Goal: Transaction & Acquisition: Subscribe to service/newsletter

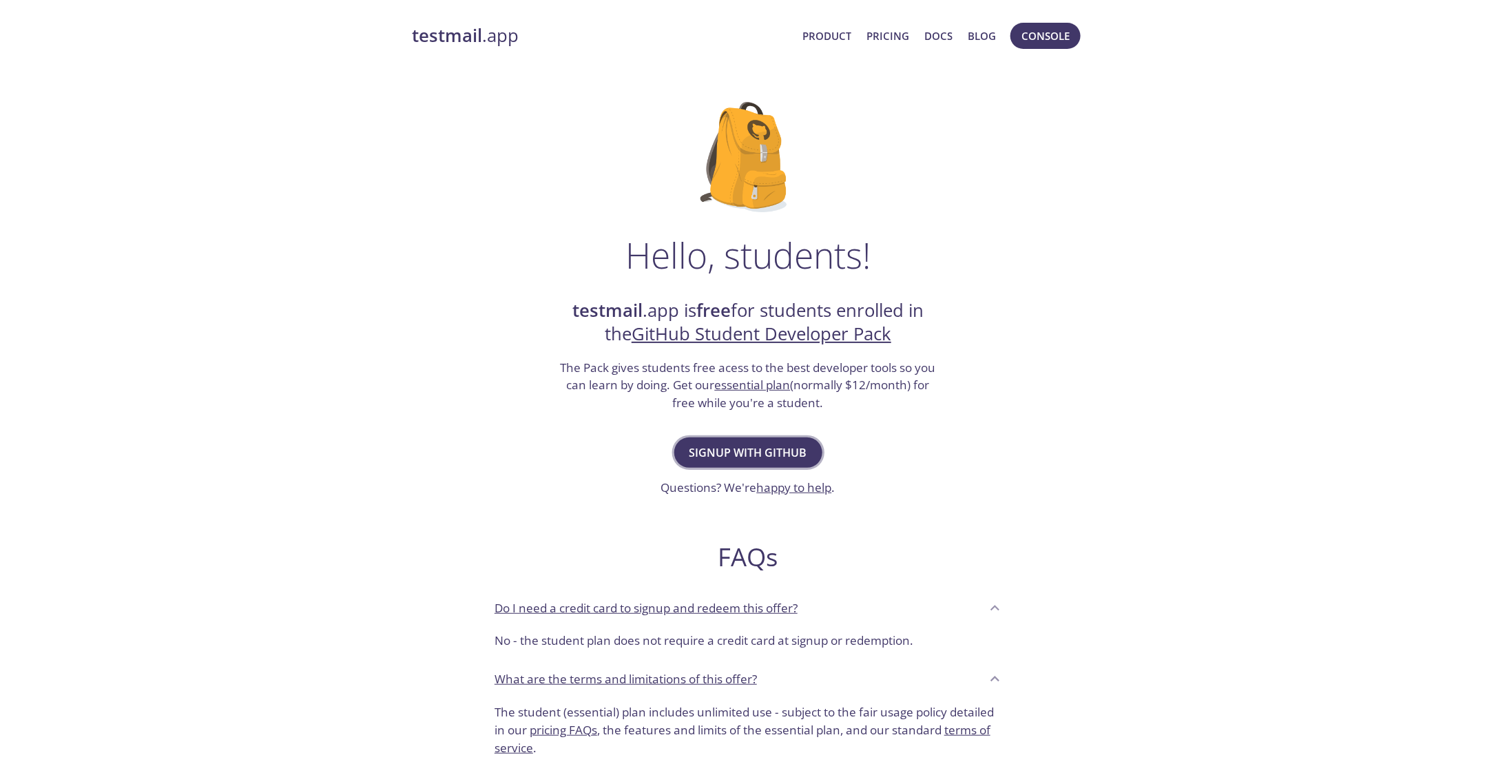
click at [770, 457] on span "Signup with GitHub" at bounding box center [749, 452] width 118 height 19
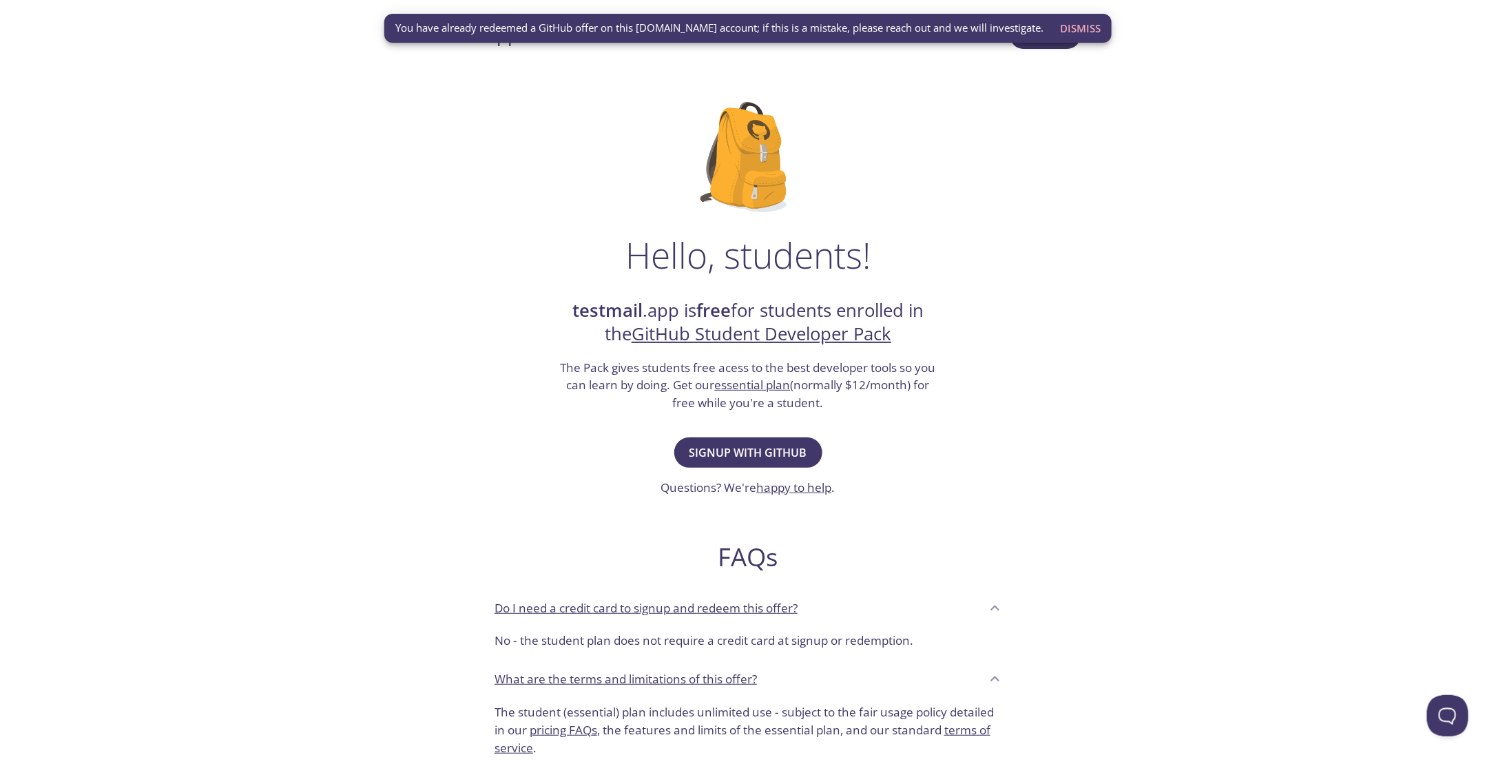
click at [1071, 28] on span "Dismiss" at bounding box center [1080, 28] width 41 height 18
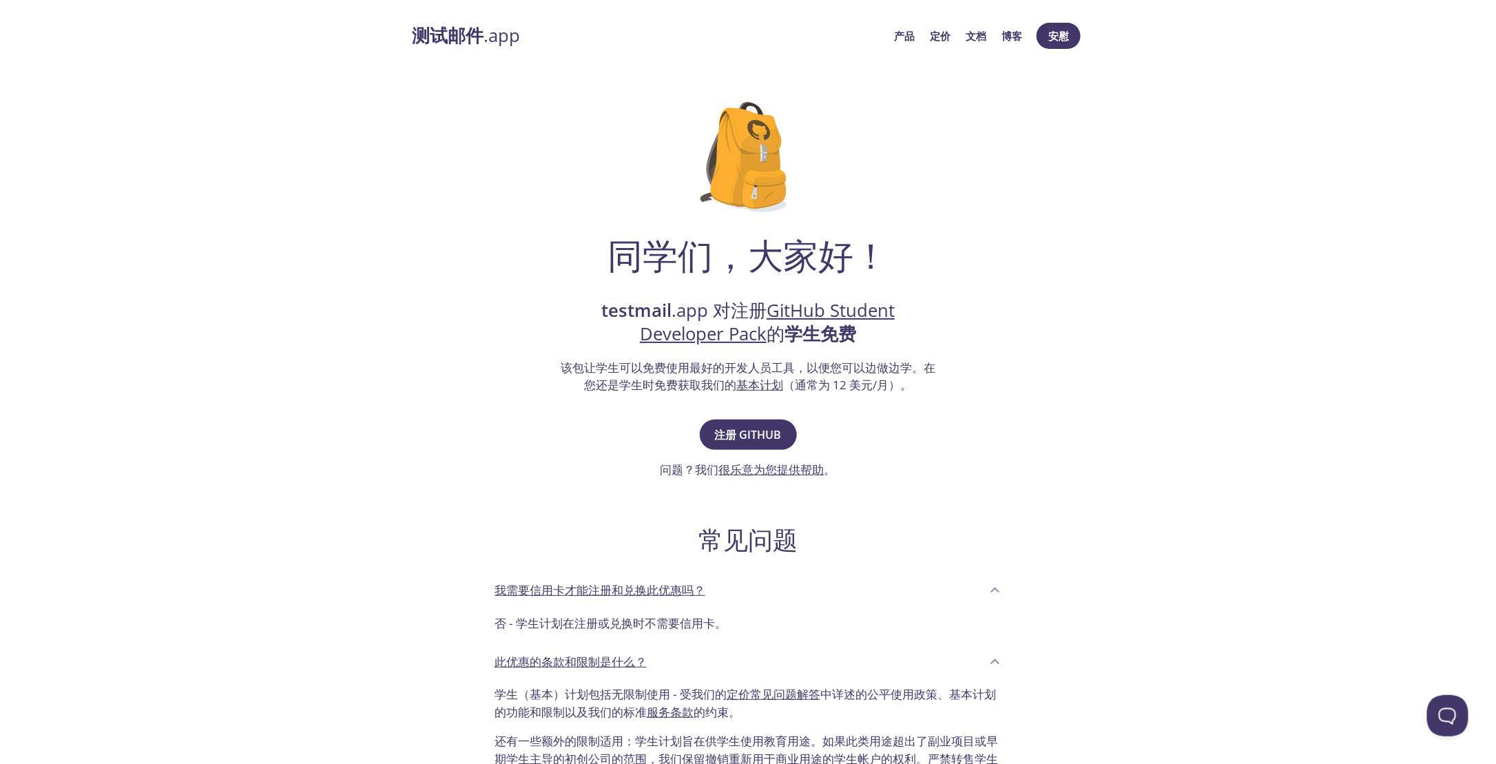
click at [453, 38] on strong "测试邮件" at bounding box center [448, 35] width 72 height 24
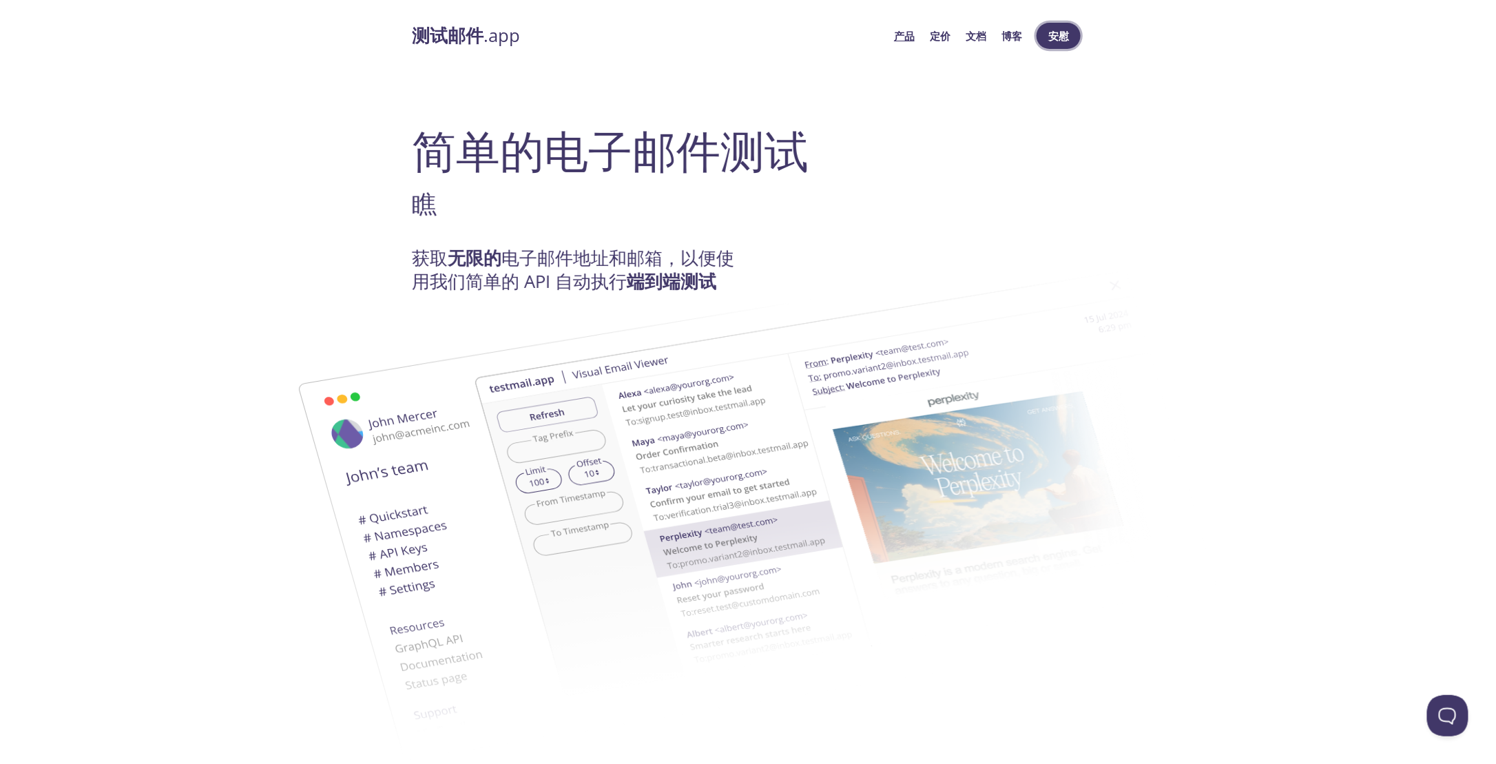
click at [1057, 34] on span "安慰" at bounding box center [1059, 36] width 22 height 18
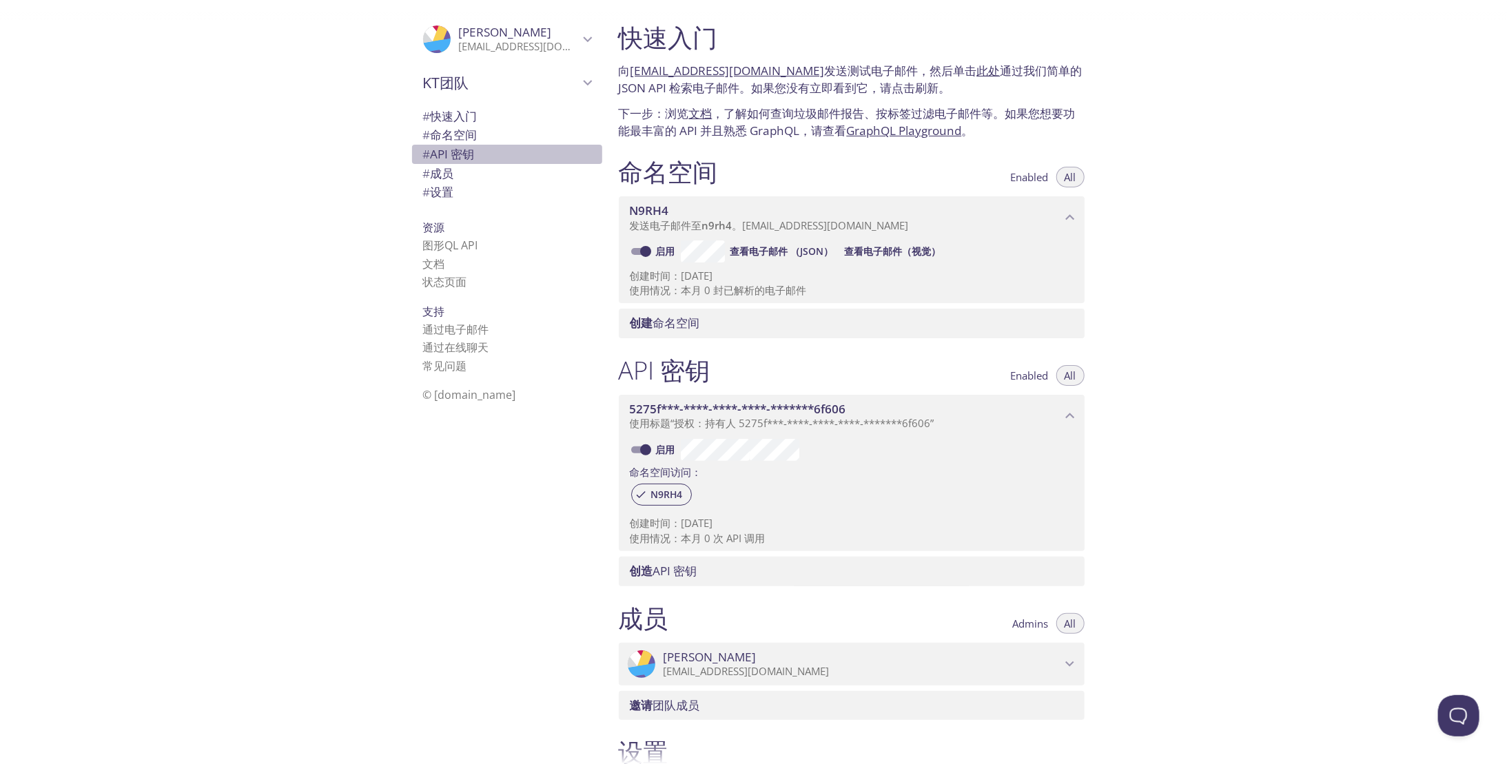
click at [453, 153] on span "# API 密钥" at bounding box center [449, 154] width 52 height 16
click at [437, 171] on span "# 成员" at bounding box center [438, 173] width 31 height 16
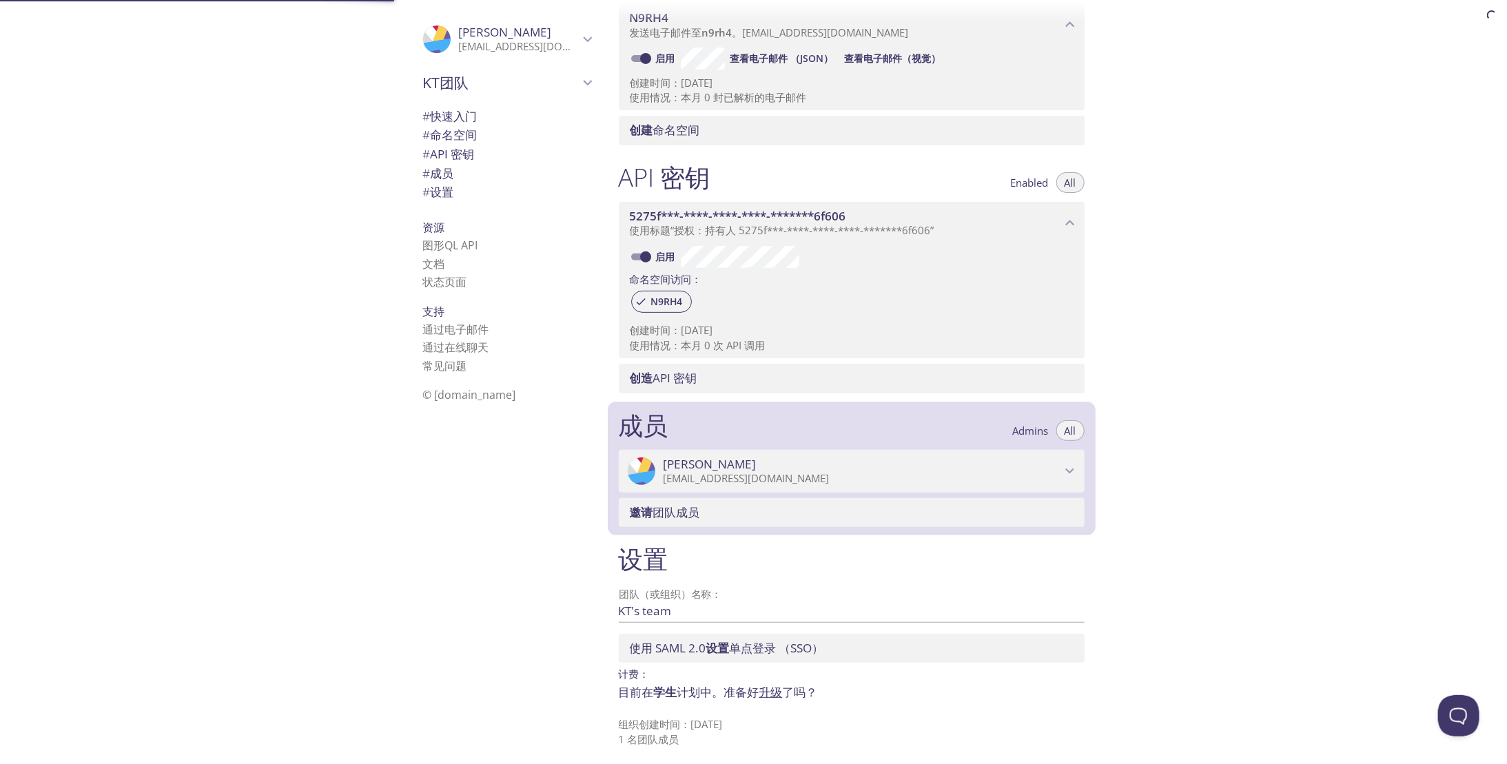
scroll to position [198, 0]
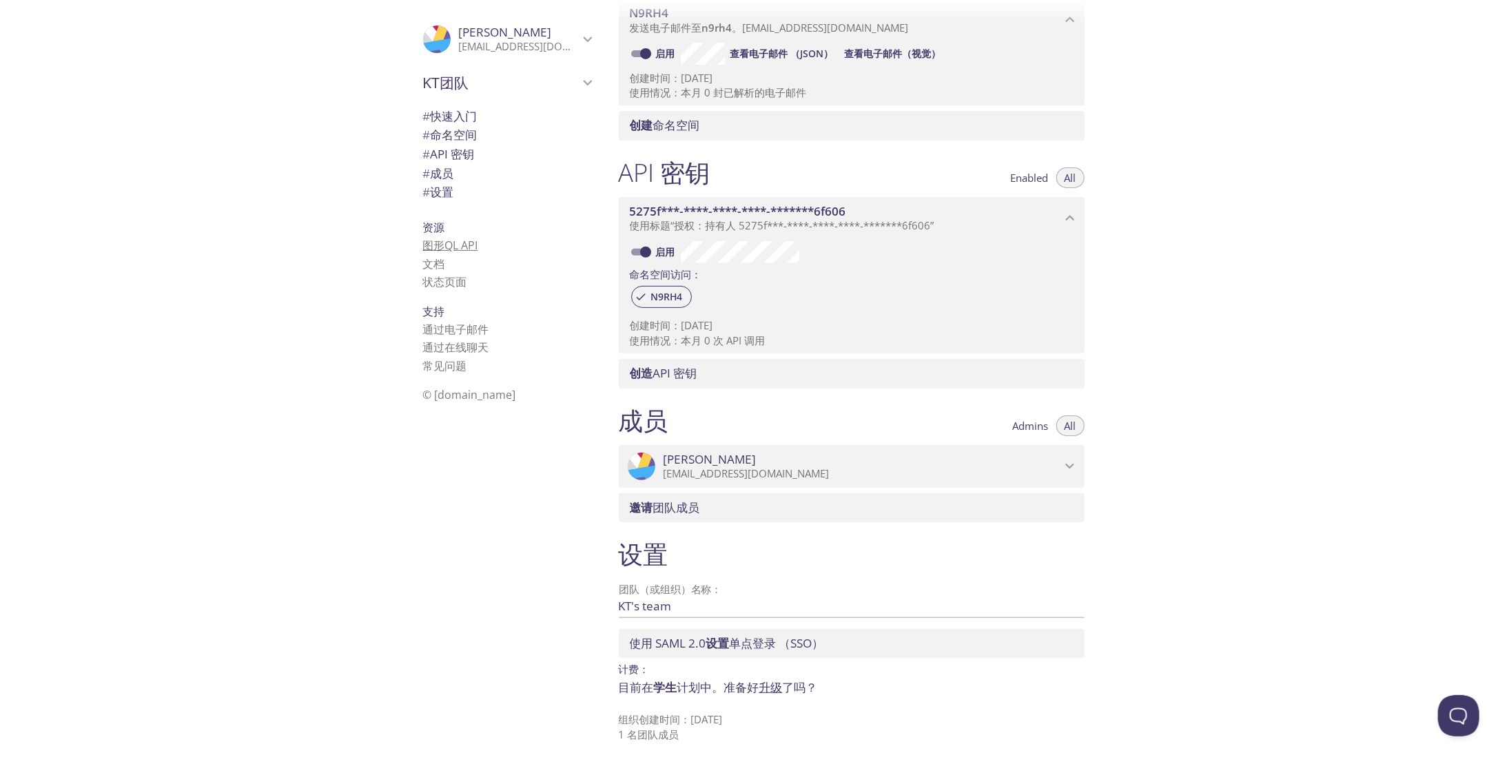
click at [446, 248] on link "图形QL API" at bounding box center [450, 245] width 55 height 15
